Goal: Task Accomplishment & Management: Manage account settings

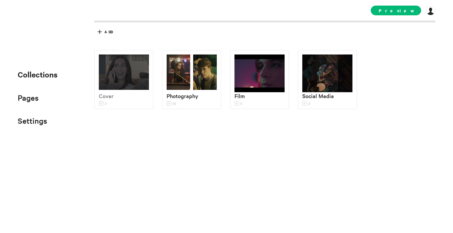
click at [205, 39] on div "Select All shift+click to select multiple 0 Selected No index collections found…" at bounding box center [264, 31] width 341 height 19
click at [189, 92] on p "Photography" at bounding box center [192, 96] width 50 height 9
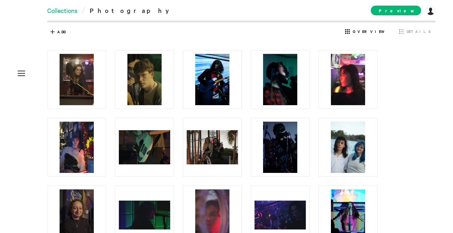
click at [69, 8] on link "Collections" at bounding box center [62, 10] width 30 height 8
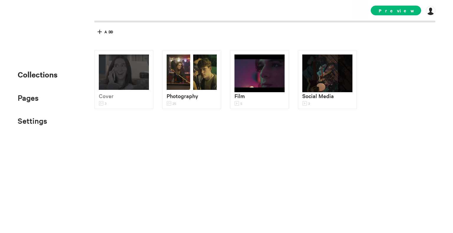
click at [201, 33] on div "Add Cancel" at bounding box center [264, 32] width 335 height 10
